Goal: Navigation & Orientation: Find specific page/section

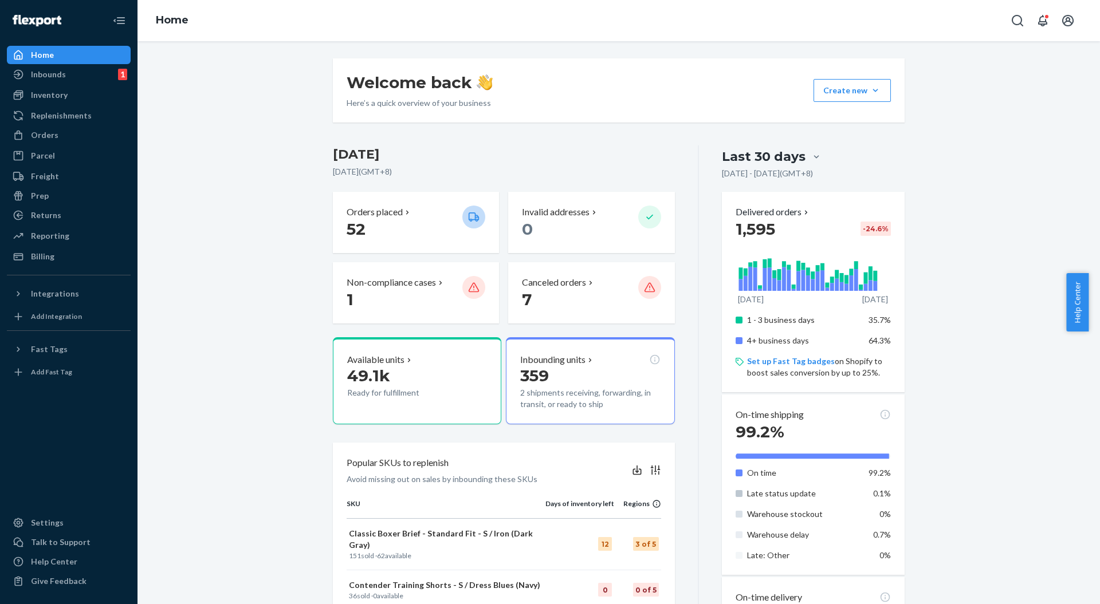
click at [562, 167] on p "[DATE] ( GMT+8 )" at bounding box center [504, 171] width 342 height 11
click at [662, 104] on div "Welcome back Here’s a quick overview of your business Create new Create new inb…" at bounding box center [619, 90] width 572 height 64
click at [575, 144] on div "Welcome back Here’s a quick overview of your business Create new Create new inb…" at bounding box center [618, 543] width 589 height 970
click at [669, 106] on div "Welcome back Here’s a quick overview of your business Create new Create new inb…" at bounding box center [619, 90] width 572 height 64
click at [661, 159] on h3 "[DATE]" at bounding box center [504, 154] width 342 height 18
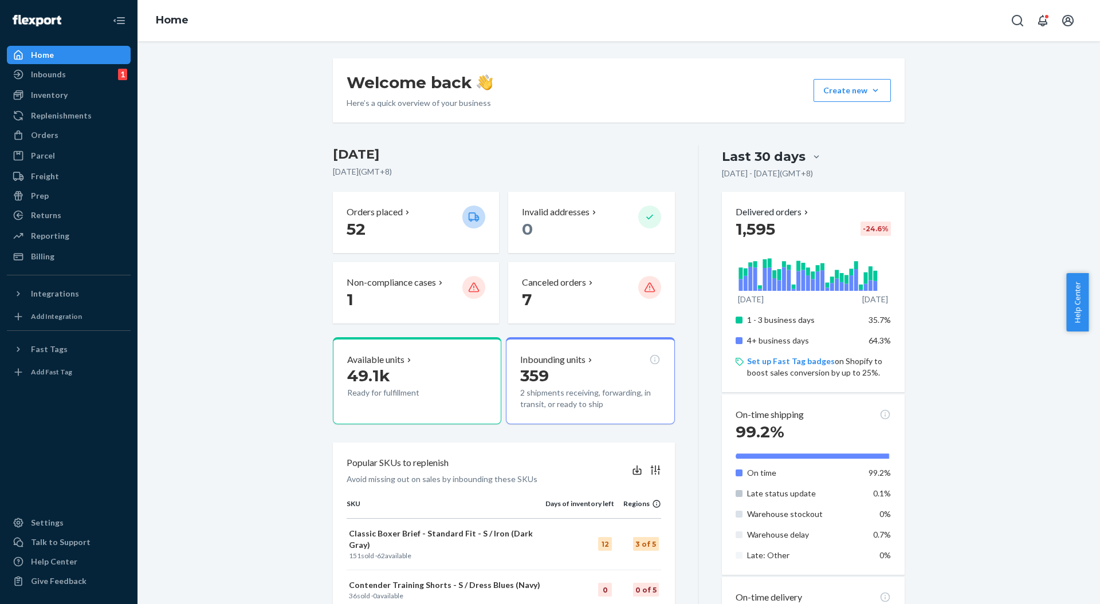
click at [560, 140] on div "Welcome back Here’s a quick overview of your business Create new Create new inb…" at bounding box center [618, 543] width 589 height 970
click at [655, 194] on div "Invalid addresses 0" at bounding box center [591, 222] width 166 height 61
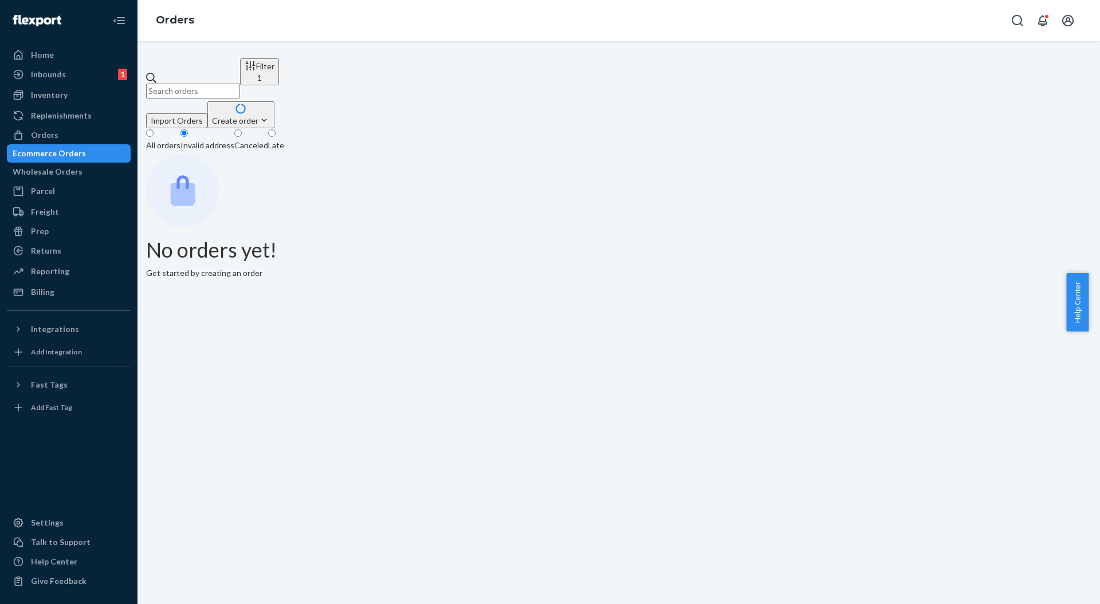
click at [68, 54] on div "Home" at bounding box center [68, 55] width 121 height 16
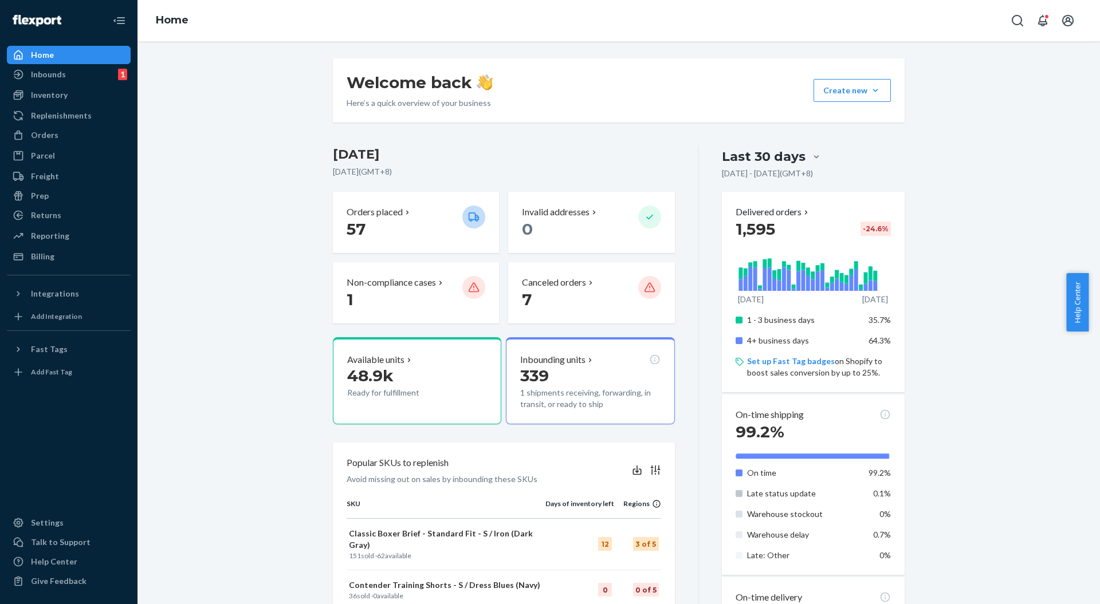
click at [542, 155] on h3 "[DATE]" at bounding box center [504, 154] width 342 height 18
